Goal: Task Accomplishment & Management: Use online tool/utility

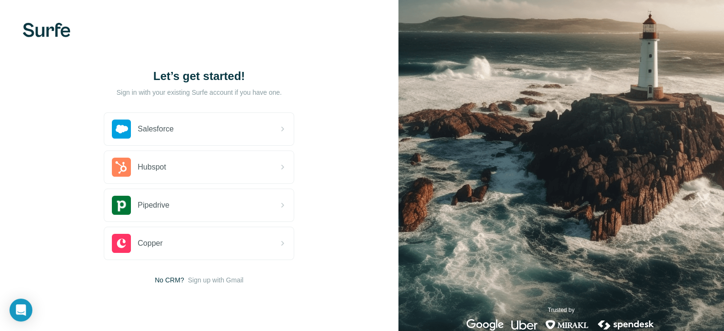
scroll to position [21, 0]
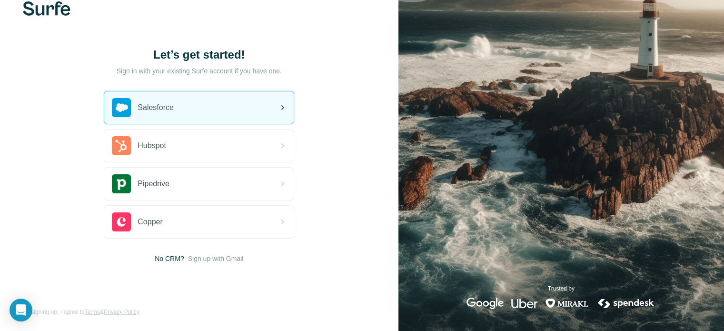
click at [157, 102] on span "Salesforce" at bounding box center [156, 107] width 36 height 11
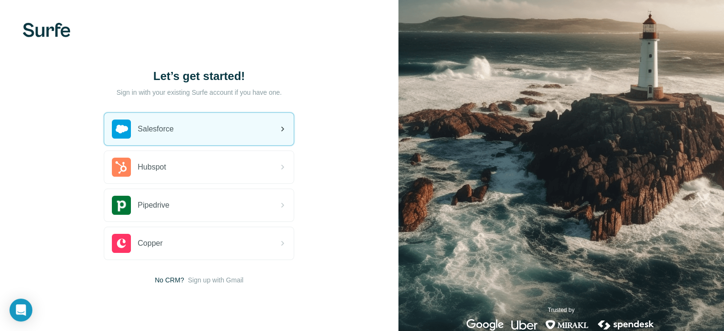
click at [253, 134] on div "Salesforce" at bounding box center [199, 129] width 190 height 32
click at [203, 122] on div "Salesforce" at bounding box center [199, 129] width 190 height 32
click at [191, 120] on div "Salesforce" at bounding box center [199, 129] width 190 height 32
click at [178, 126] on div "Salesforce" at bounding box center [199, 129] width 190 height 32
